Goal: Communication & Community: Answer question/provide support

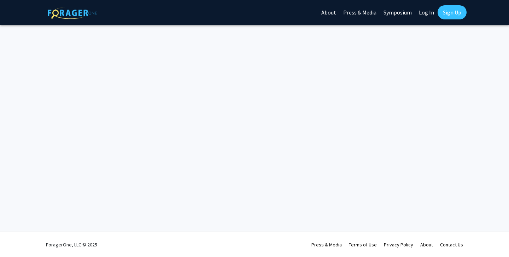
click at [426, 12] on link "Log In" at bounding box center [426, 12] width 22 height 25
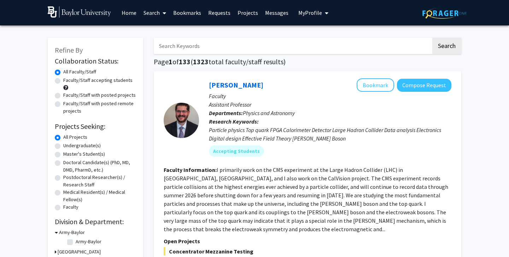
click at [274, 12] on link "Messages" at bounding box center [277, 12] width 30 height 25
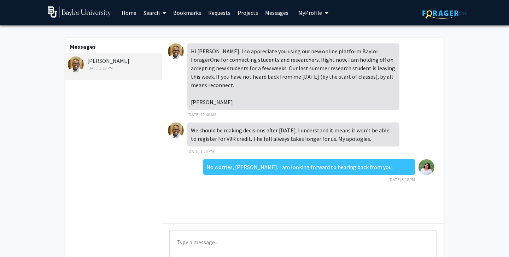
click at [441, 169] on div "Hi [PERSON_NAME]. I so appreciate you using our new online platform Baylor Fora…" at bounding box center [302, 131] width 281 height 186
click at [271, 242] on textarea "Type a message" at bounding box center [302, 247] width 267 height 32
click at [309, 240] on textarea "Hello [PERSON_NAME], I was wondering if you have any upadte for me." at bounding box center [302, 247] width 267 height 32
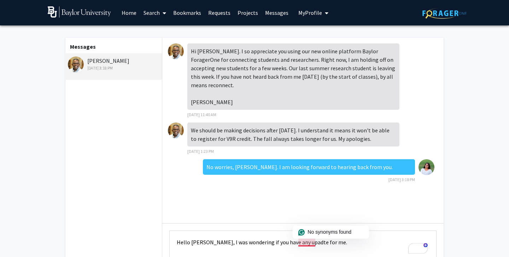
click at [304, 243] on textarea "Hello [PERSON_NAME], I was wondering if you have any upadte for me." at bounding box center [302, 247] width 267 height 32
click at [308, 242] on textarea "Hello [PERSON_NAME], I was wondering if you have any upadte for me." at bounding box center [302, 247] width 267 height 32
click at [312, 246] on textarea "Hello [PERSON_NAME], I was wondering if you have any upadte for me." at bounding box center [302, 247] width 267 height 32
click at [336, 242] on textarea "Hello [PERSON_NAME], I was wondering if you have any upadte for me." at bounding box center [302, 247] width 267 height 32
click at [304, 243] on textarea "Hello [PERSON_NAME], I was wondering if you have any upadte for me." at bounding box center [302, 247] width 267 height 32
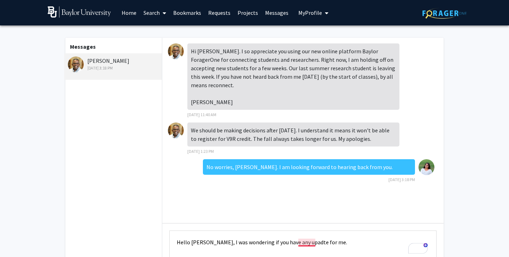
click at [304, 243] on textarea "Hello [PERSON_NAME], I was wondering if you have any upadte for me." at bounding box center [302, 247] width 267 height 32
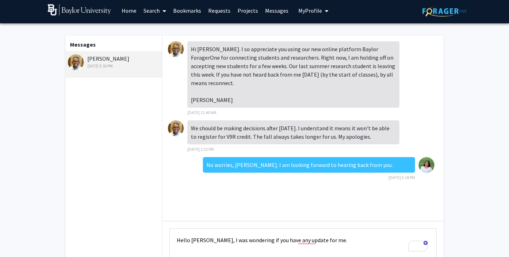
scroll to position [35, 0]
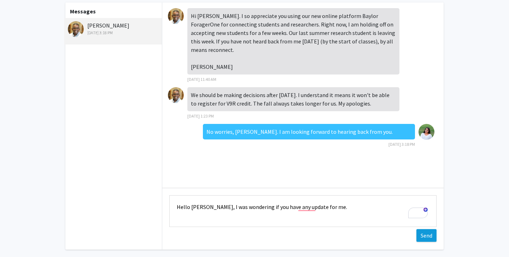
type textarea "Hello [PERSON_NAME], I was wondering if you have any update for me."
click at [424, 238] on button "Send" at bounding box center [426, 235] width 20 height 13
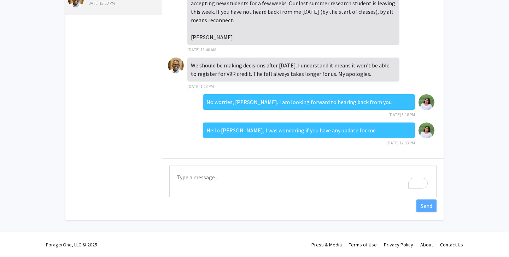
scroll to position [0, 0]
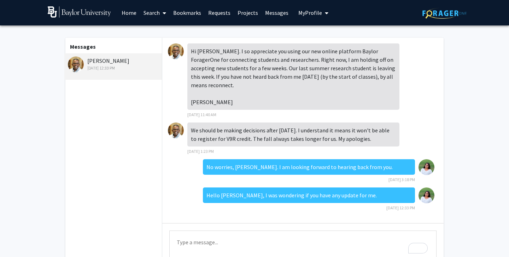
click at [126, 13] on link "Home" at bounding box center [129, 12] width 22 height 25
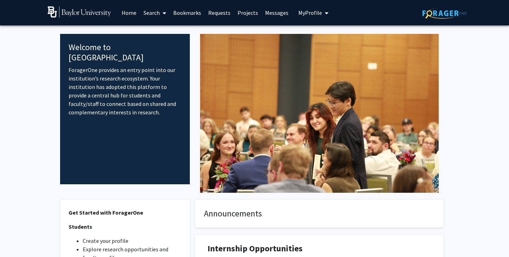
click at [269, 10] on link "Messages" at bounding box center [277, 12] width 30 height 25
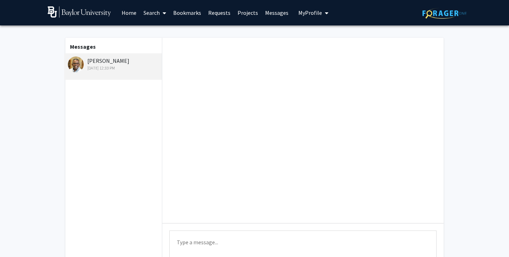
click at [215, 10] on link "Requests" at bounding box center [219, 12] width 29 height 25
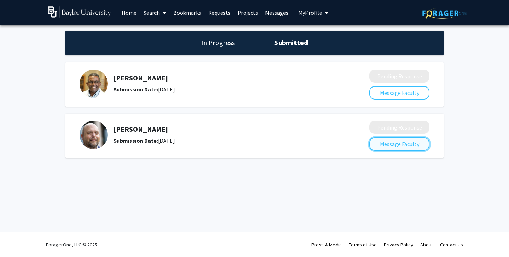
click at [394, 144] on button "Message Faculty" at bounding box center [399, 143] width 60 height 13
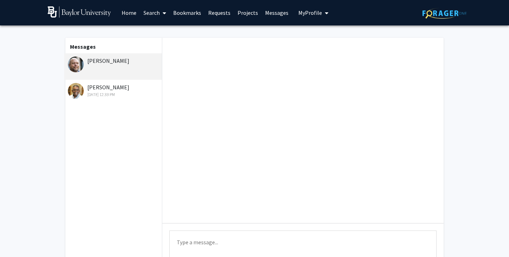
click at [105, 59] on div "[PERSON_NAME]" at bounding box center [114, 61] width 92 height 8
